Goal: Find specific page/section: Find specific page/section

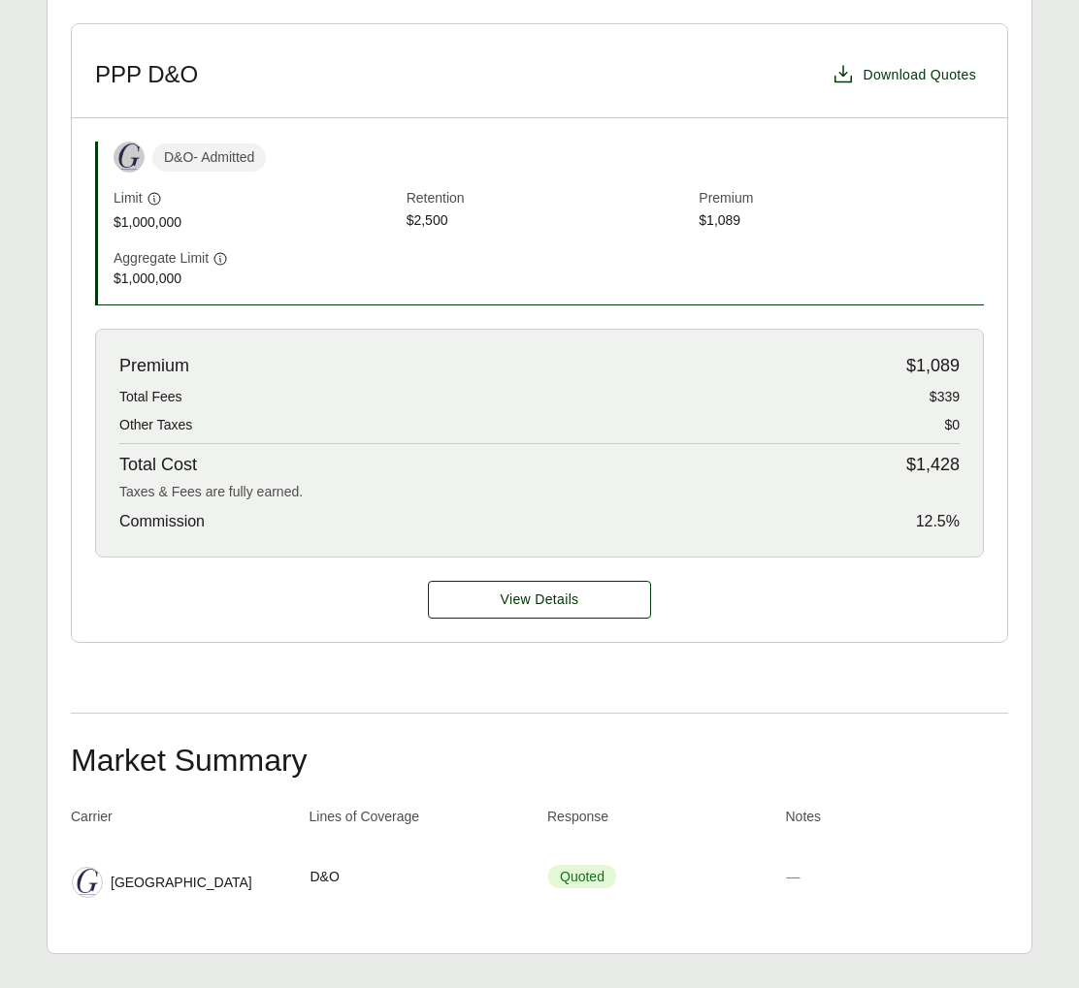
scroll to position [675, 0]
